Goal: Register for event/course

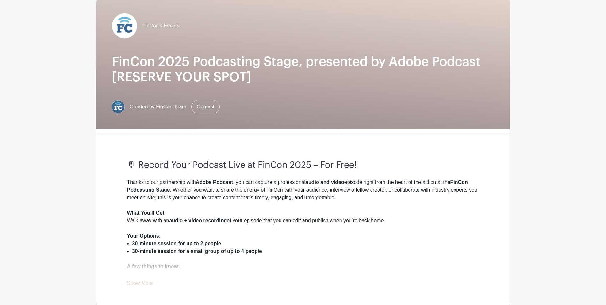
scroll to position [64, 0]
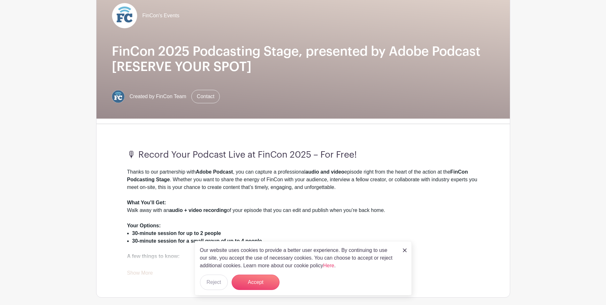
click at [404, 250] on img at bounding box center [405, 250] width 4 height 4
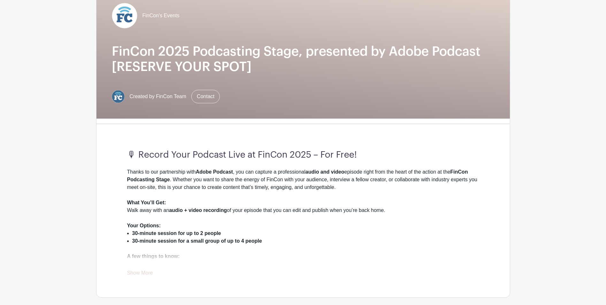
scroll to position [96, 0]
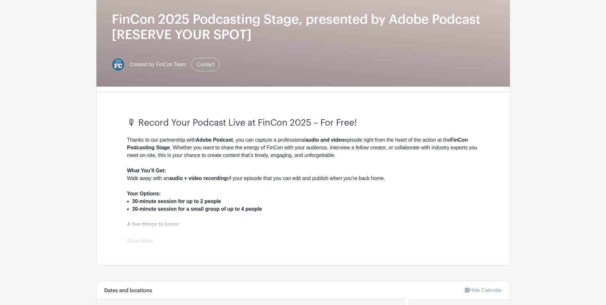
click at [135, 246] on link "Show More" at bounding box center [140, 242] width 26 height 8
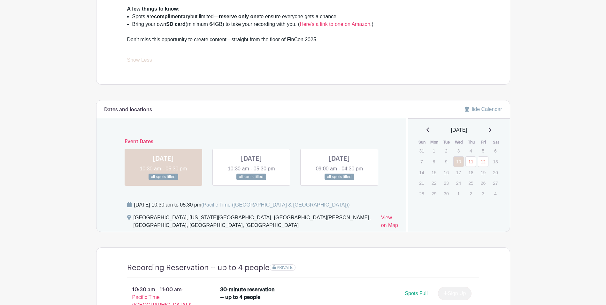
scroll to position [320, 0]
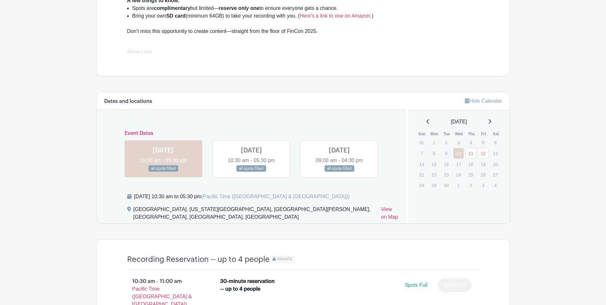
click at [252, 172] on link at bounding box center [252, 172] width 0 height 0
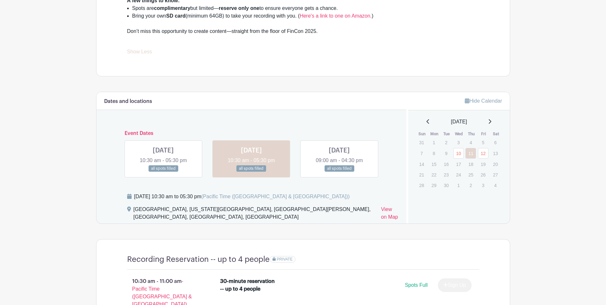
click at [339, 172] on link at bounding box center [339, 172] width 0 height 0
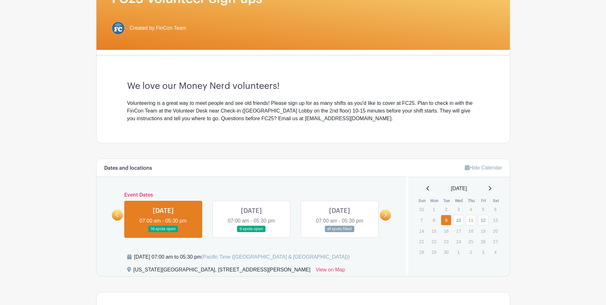
scroll to position [128, 0]
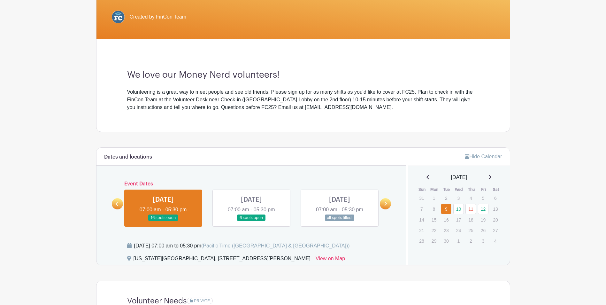
click at [385, 205] on icon at bounding box center [386, 204] width 3 height 4
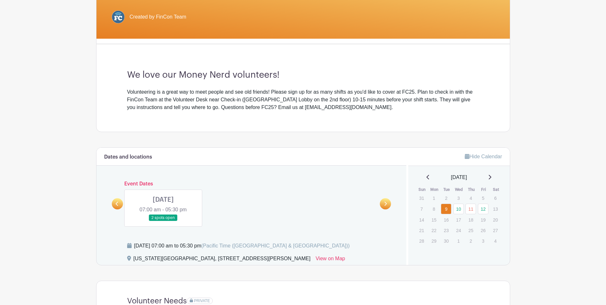
click at [163, 221] on link at bounding box center [163, 221] width 0 height 0
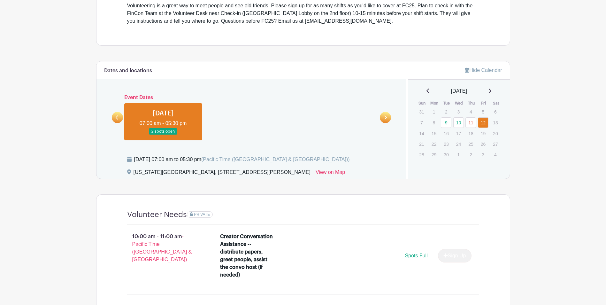
scroll to position [214, 0]
click at [117, 120] on icon at bounding box center [117, 117] width 3 height 5
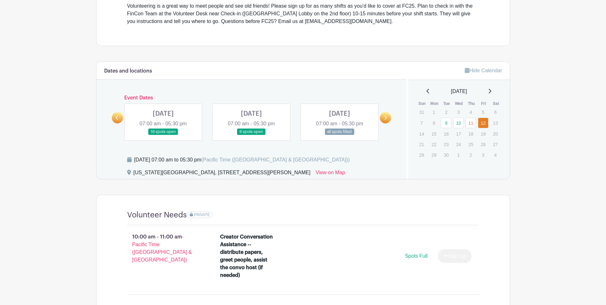
click at [163, 135] on link at bounding box center [163, 135] width 0 height 0
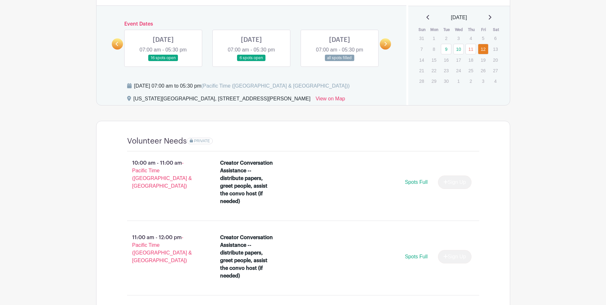
scroll to position [310, 0]
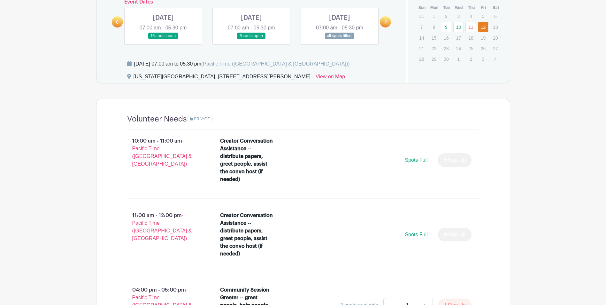
click at [163, 39] on link at bounding box center [163, 39] width 0 height 0
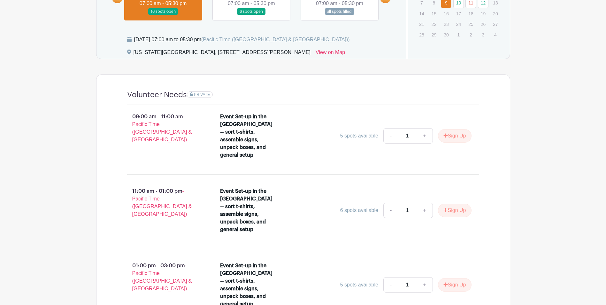
scroll to position [294, 0]
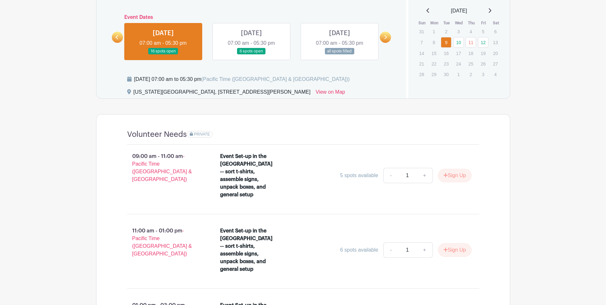
click at [252, 55] on link at bounding box center [252, 55] width 0 height 0
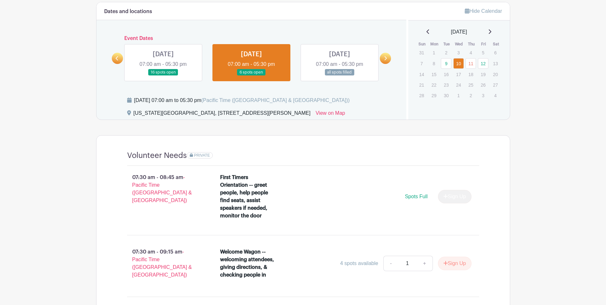
scroll to position [273, 0]
click at [163, 76] on link at bounding box center [163, 76] width 0 height 0
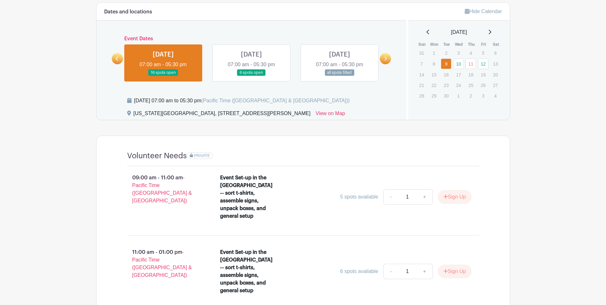
click at [252, 76] on link at bounding box center [252, 76] width 0 height 0
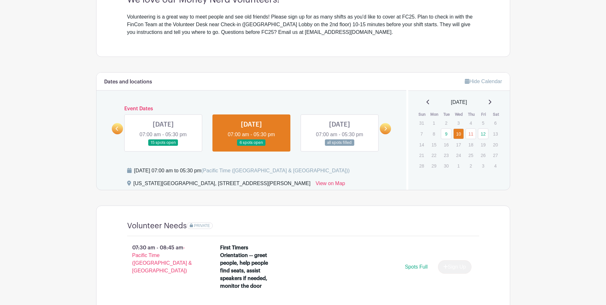
scroll to position [113, 0]
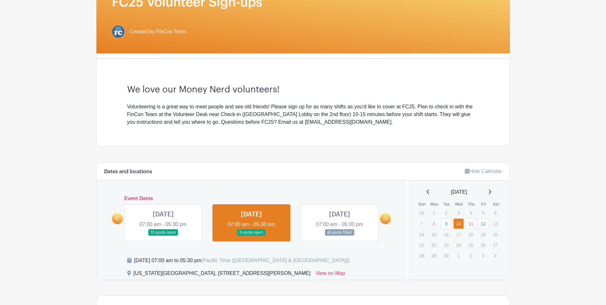
click at [340, 236] on link at bounding box center [340, 236] width 0 height 0
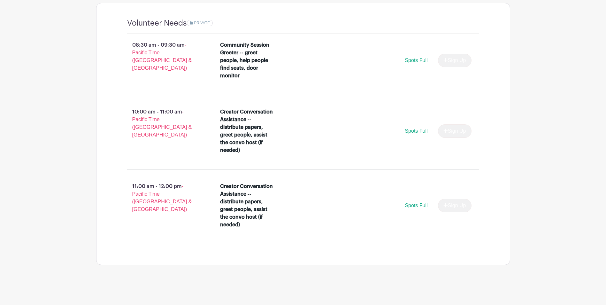
scroll to position [214, 0]
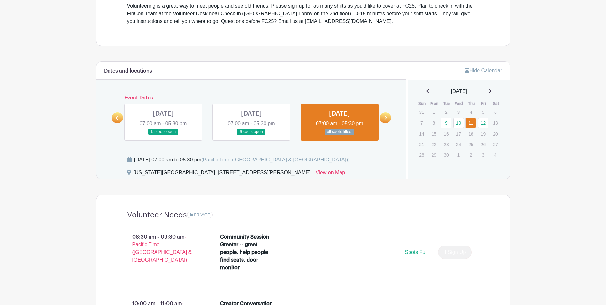
click at [387, 119] on icon at bounding box center [385, 117] width 3 height 5
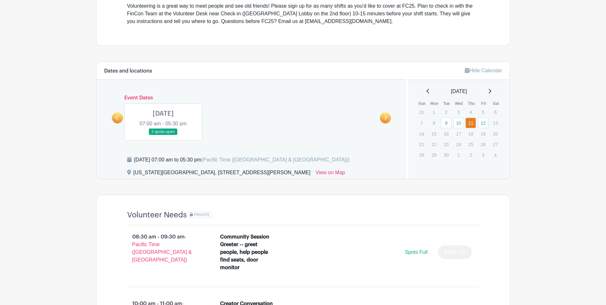
click at [163, 135] on link at bounding box center [163, 135] width 0 height 0
